Goal: Task Accomplishment & Management: Complete application form

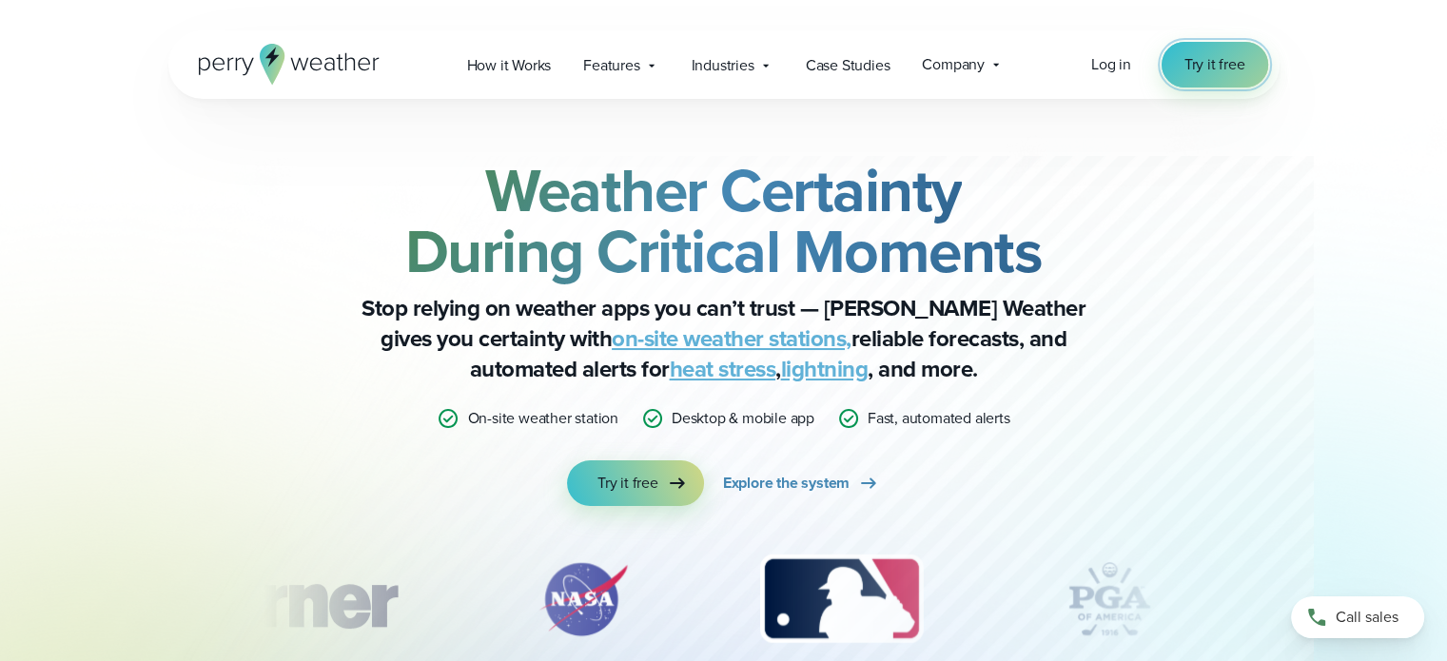
click at [1195, 63] on span "Try it free" at bounding box center [1214, 64] width 61 height 23
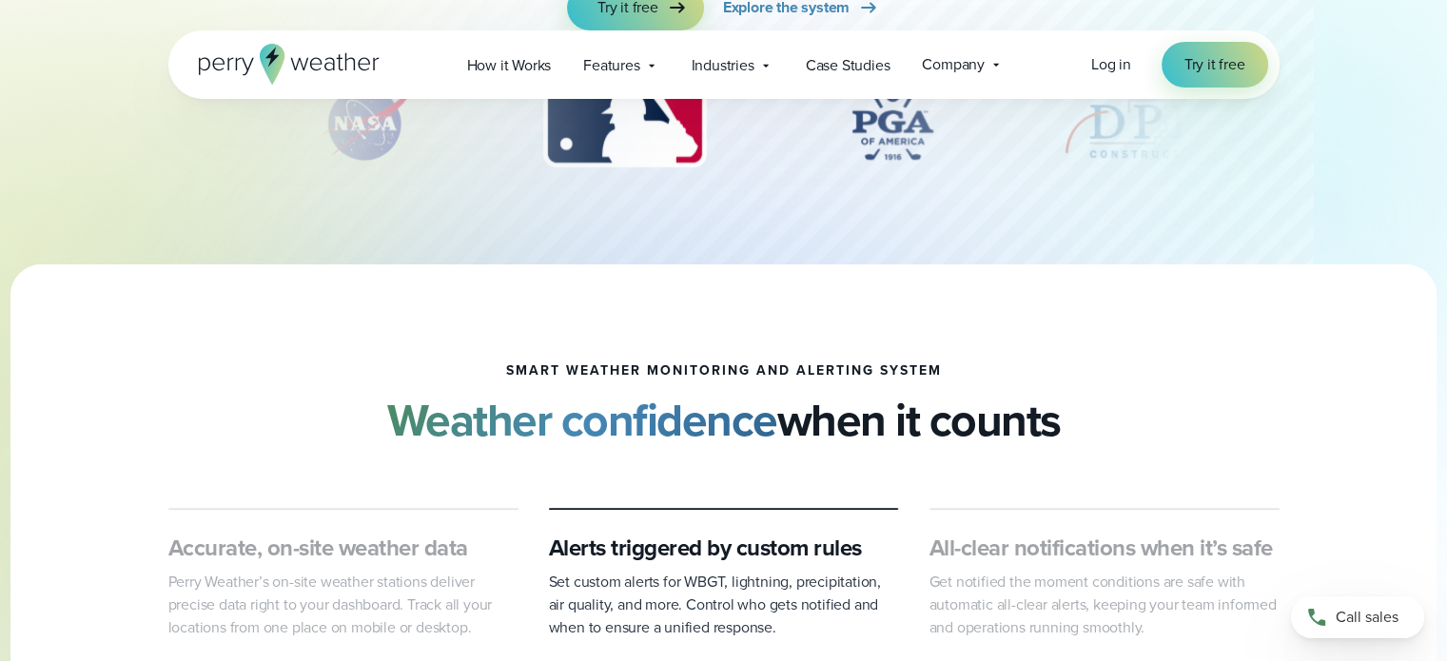
scroll to position [95, 0]
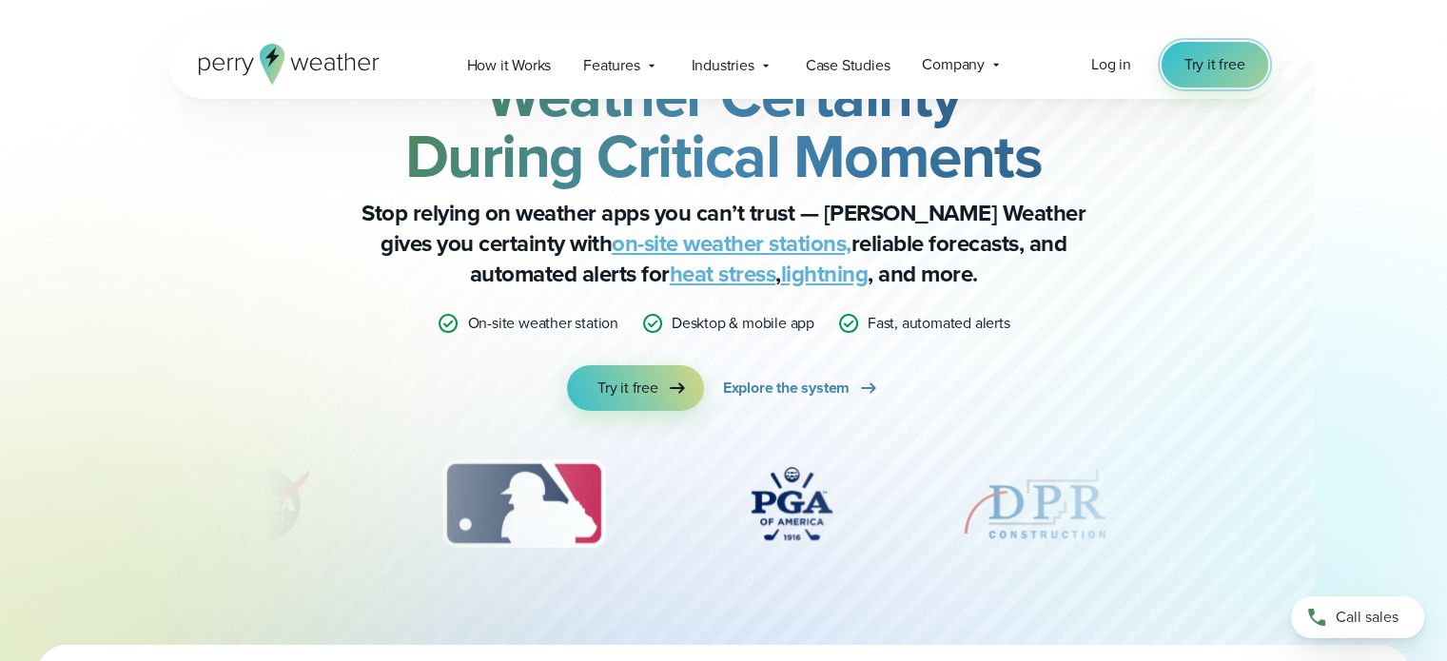
click at [1191, 68] on span "Try it free" at bounding box center [1214, 64] width 61 height 23
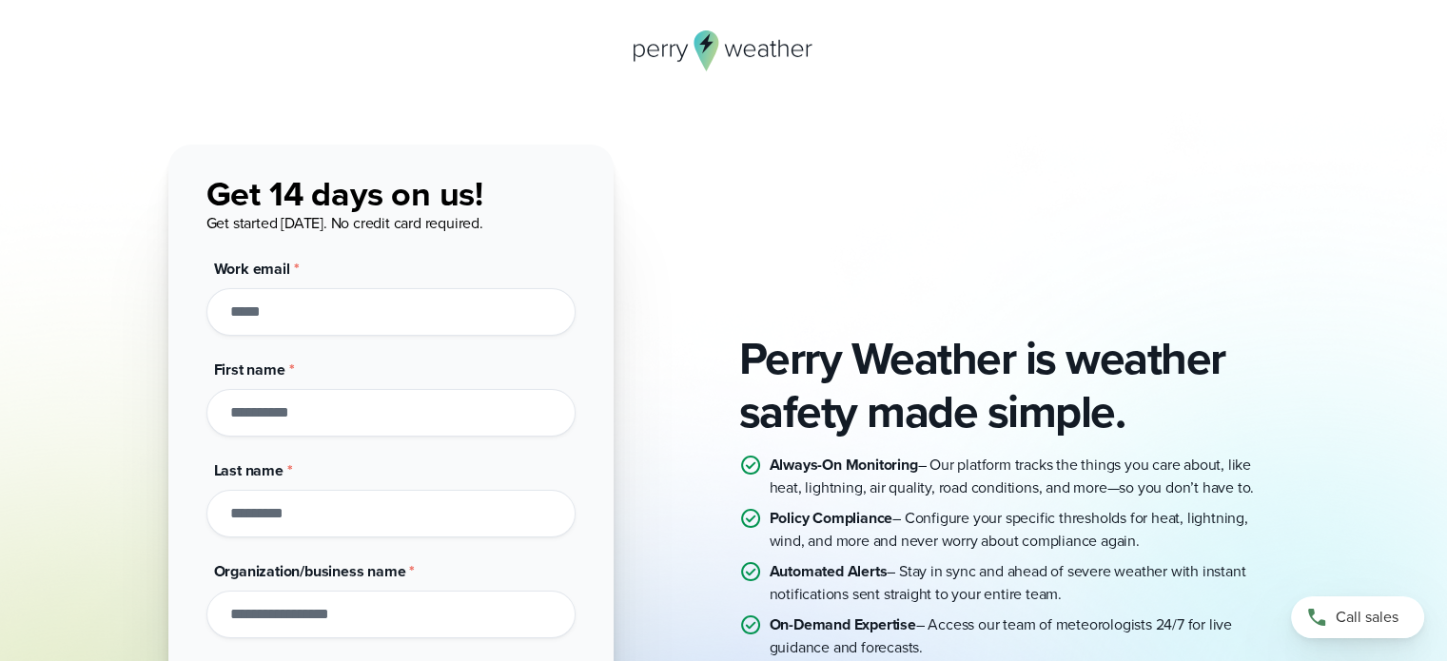
click at [409, 326] on input "Work email *" at bounding box center [390, 312] width 369 height 48
click at [399, 35] on div at bounding box center [723, 50] width 1111 height 41
